Goal: Obtain resource: Obtain resource

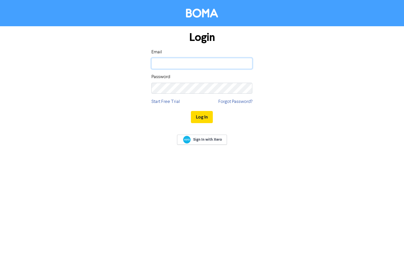
type input "[PERSON_NAME][EMAIL_ADDRESS][DOMAIN_NAME]"
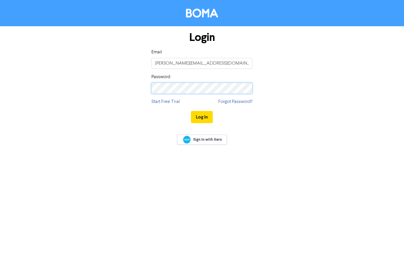
click at [202, 117] on button "Log In" at bounding box center [202, 117] width 22 height 12
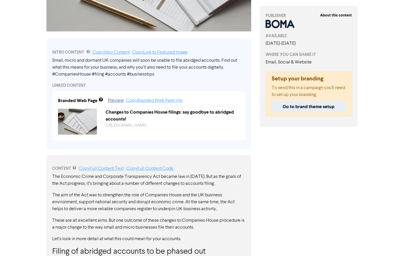
scroll to position [161, 0]
drag, startPoint x: 52, startPoint y: 58, endPoint x: 166, endPoint y: 76, distance: 115.3
click at [166, 76] on div "Small, micro and dormant UK companies will soon be unable to file abridged acco…" at bounding box center [148, 67] width 193 height 21
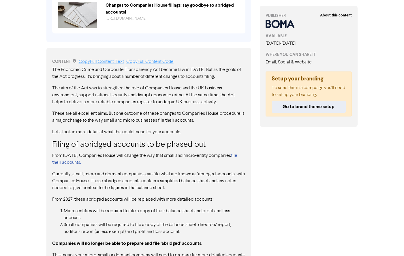
scroll to position [264, 0]
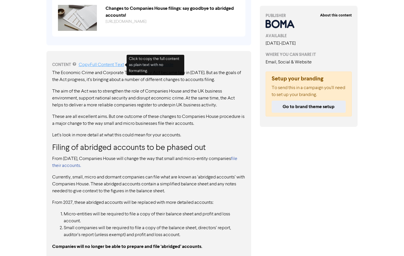
click at [97, 64] on link "Copy Full Content Text" at bounding box center [101, 65] width 45 height 5
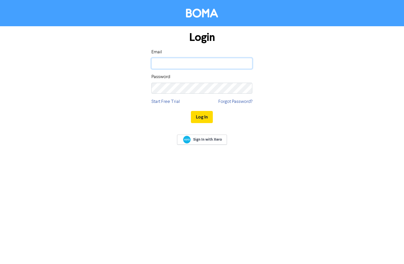
type input "[PERSON_NAME][EMAIL_ADDRESS][DOMAIN_NAME]"
click at [202, 117] on button "Log In" at bounding box center [202, 117] width 22 height 12
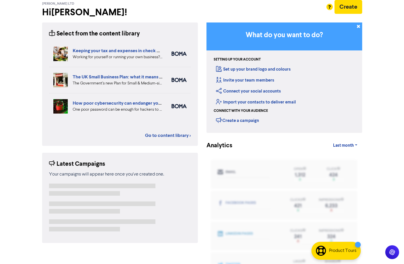
scroll to position [29, 0]
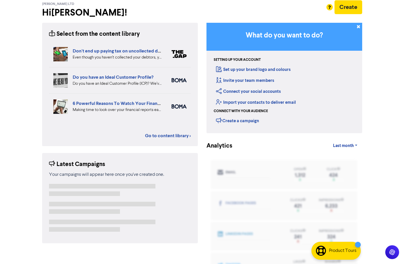
click at [117, 125] on div "Don't end up paying tax on uncollected debtors! Even though you haven’t collect…" at bounding box center [120, 84] width 142 height 87
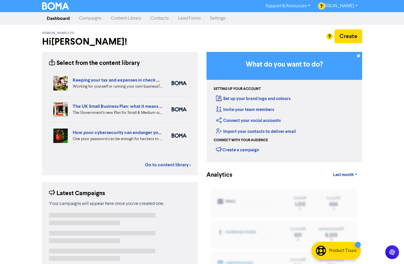
scroll to position [0, 0]
click at [171, 165] on link "Go to content library >" at bounding box center [168, 165] width 46 height 7
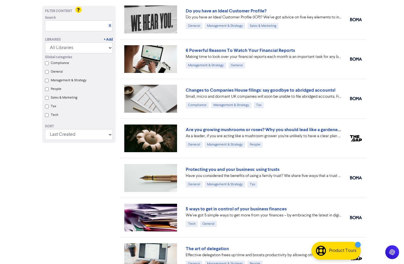
scroll to position [319, 0]
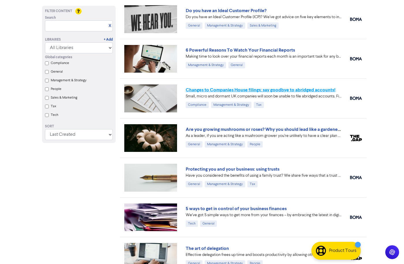
click at [283, 91] on link "Changes to Companies House filings: say goodbye to abridged accounts!" at bounding box center [261, 90] width 150 height 6
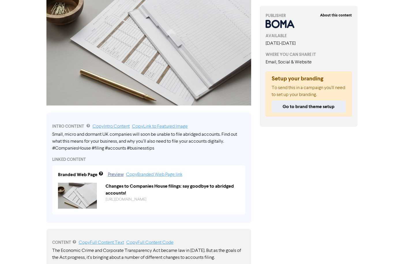
scroll to position [133, 0]
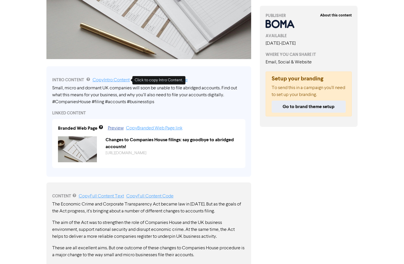
click at [119, 80] on link "Copy Intro Content" at bounding box center [111, 80] width 37 height 5
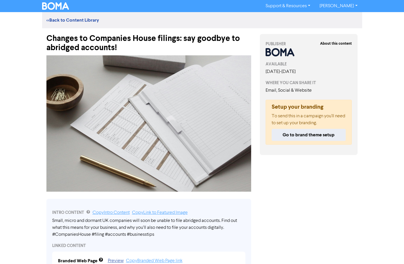
scroll to position [0, 0]
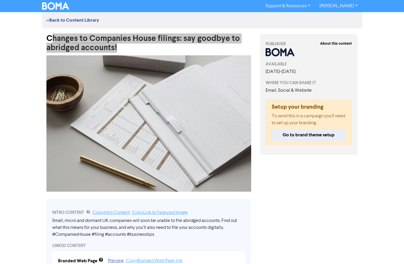
drag, startPoint x: 50, startPoint y: 35, endPoint x: 152, endPoint y: 50, distance: 103.8
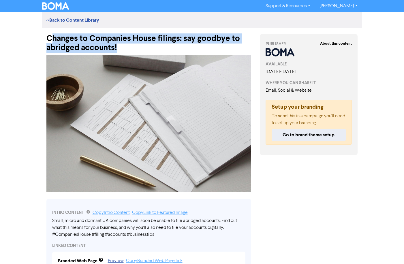
click at [143, 50] on div "Changes to Companies House filings: say goodbye to abridged accounts!" at bounding box center [148, 40] width 205 height 24
drag, startPoint x: 47, startPoint y: 36, endPoint x: 126, endPoint y: 47, distance: 79.4
click at [126, 47] on div "Changes to Companies House filings: say goodbye to abridged accounts!" at bounding box center [148, 40] width 205 height 24
copy div "Changes to Companies House filings: say goodbye to abridged accounts!"
